Goal: Check status: Check status

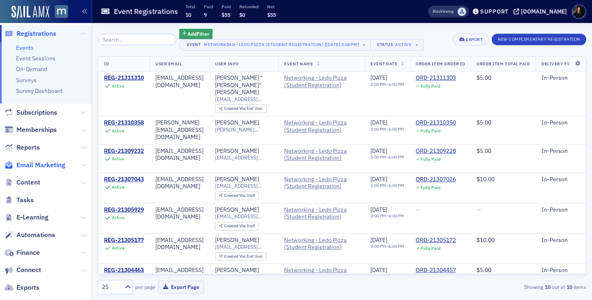
scroll to position [83, 0]
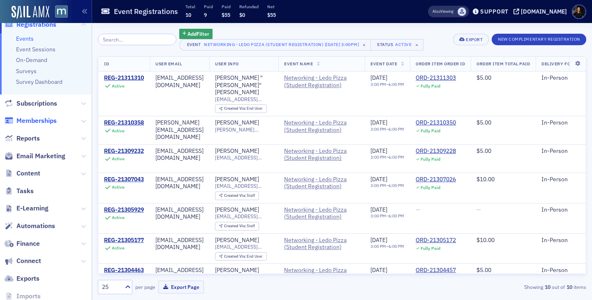
click at [38, 118] on span "Memberships" at bounding box center [36, 120] width 40 height 9
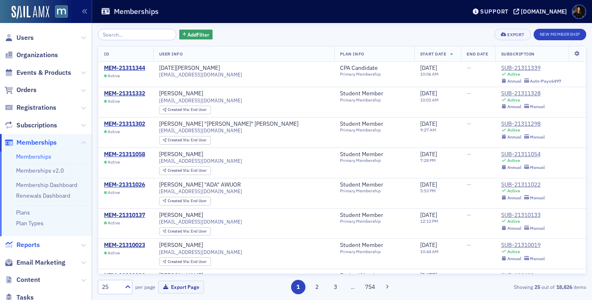
click at [30, 243] on span "Reports" at bounding box center [27, 244] width 23 height 9
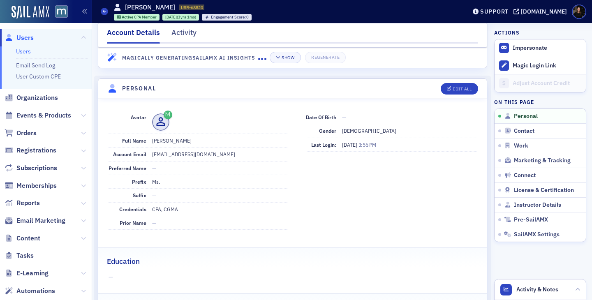
scroll to position [70, 0]
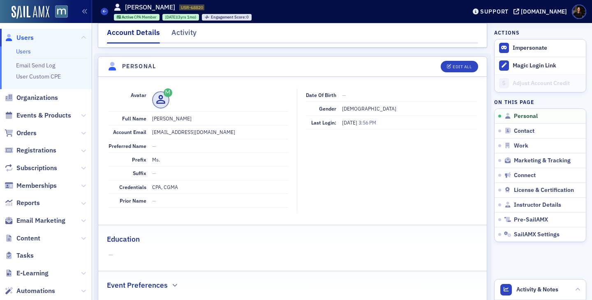
click at [198, 118] on dd "[PERSON_NAME]" at bounding box center [220, 118] width 136 height 13
copy dd "Morauer"
click at [27, 36] on span "Users" at bounding box center [24, 37] width 17 height 9
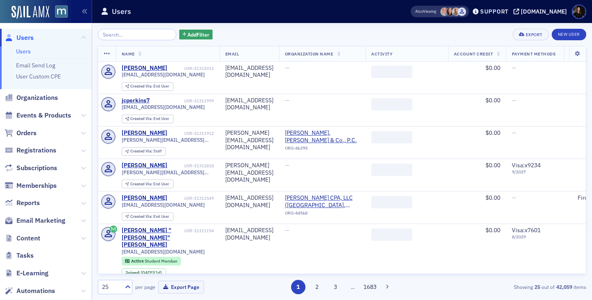
click at [133, 39] on input "search" at bounding box center [137, 35] width 78 height 12
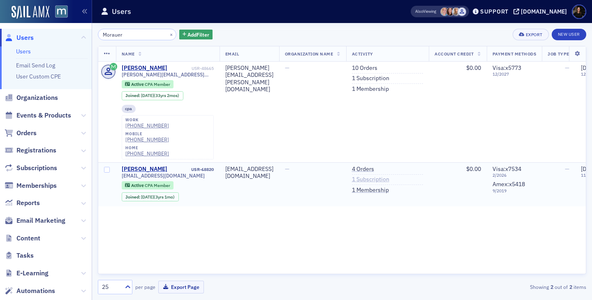
type input "Morauer"
click at [386, 176] on link "1 Subscription" at bounding box center [370, 179] width 37 height 7
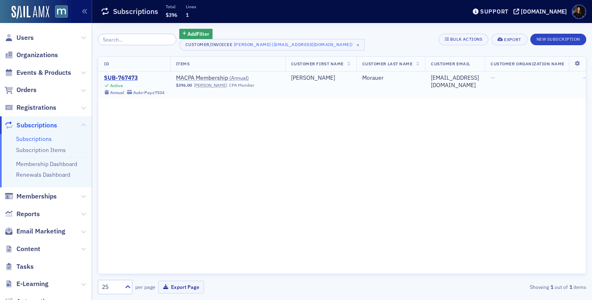
click at [120, 80] on div "SUB-767473" at bounding box center [134, 77] width 60 height 7
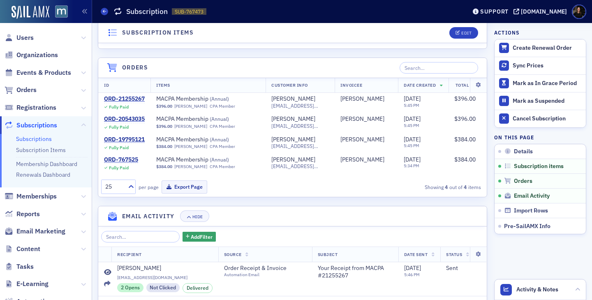
scroll to position [313, 0]
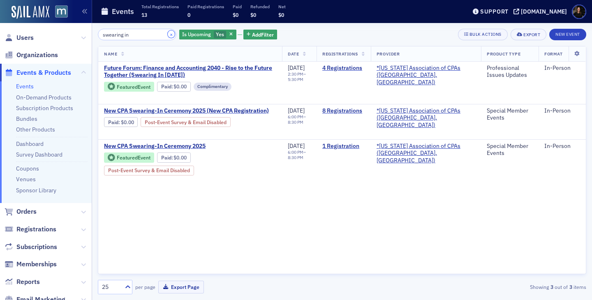
click at [168, 35] on button "×" at bounding box center [171, 33] width 7 height 7
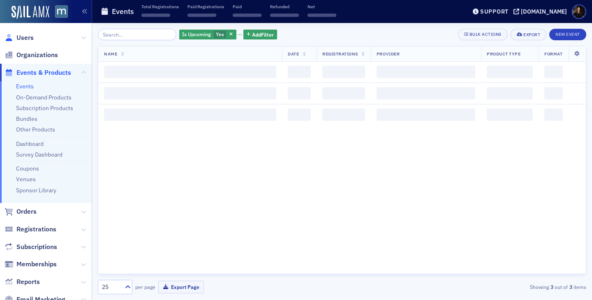
click at [14, 37] on link "Users" at bounding box center [19, 37] width 29 height 9
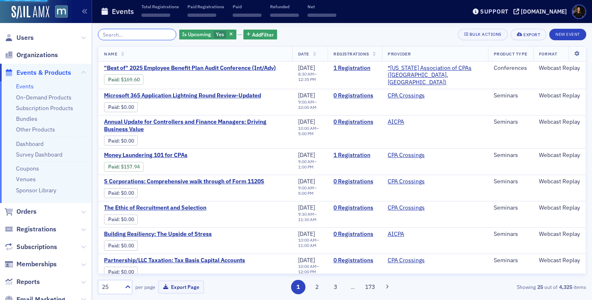
click at [125, 33] on input "search" at bounding box center [137, 35] width 78 height 12
paste input "Jerry Wilcoxon"
type input "Jerry Wilcoxon"
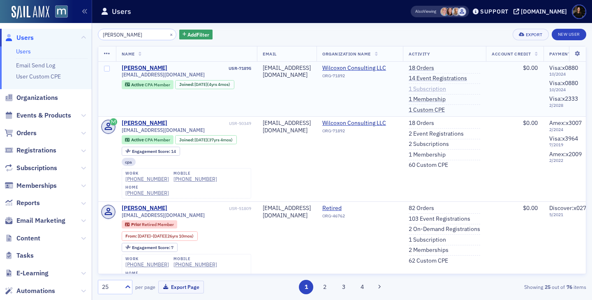
type input "[PERSON_NAME]"
click at [446, 88] on link "1 Subscription" at bounding box center [426, 88] width 37 height 7
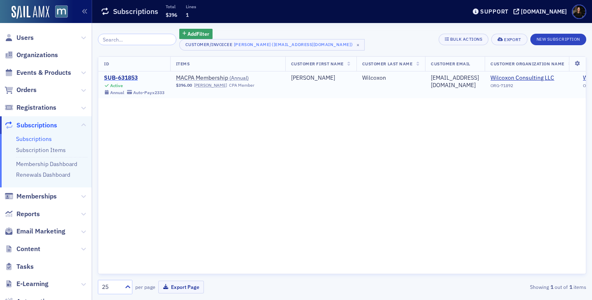
click at [125, 74] on div "SUB-631853" at bounding box center [134, 77] width 60 height 7
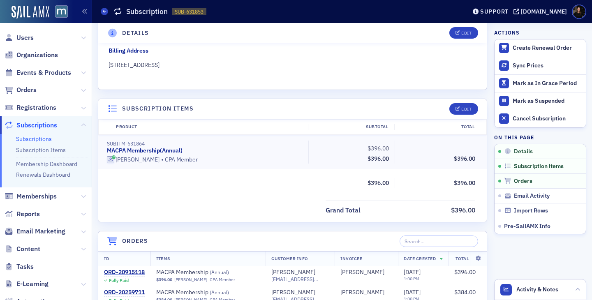
scroll to position [93, 0]
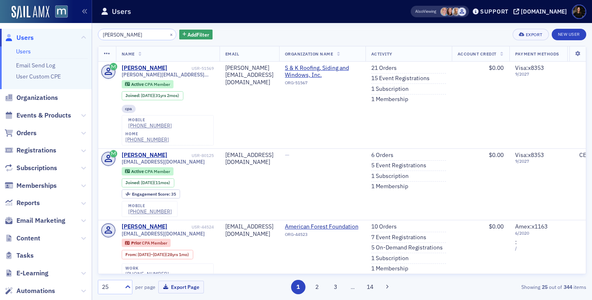
type input "[PERSON_NAME]"
